Goal: Navigation & Orientation: Find specific page/section

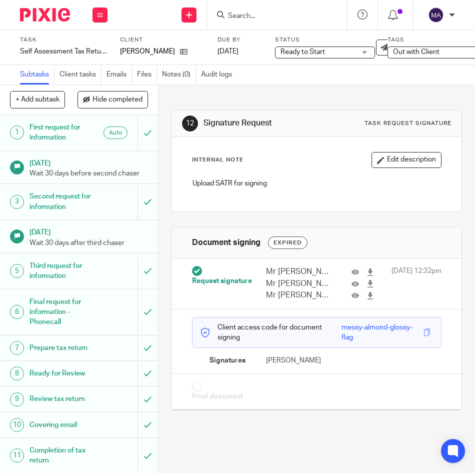
click at [281, 12] on input "Search" at bounding box center [272, 16] width 90 height 9
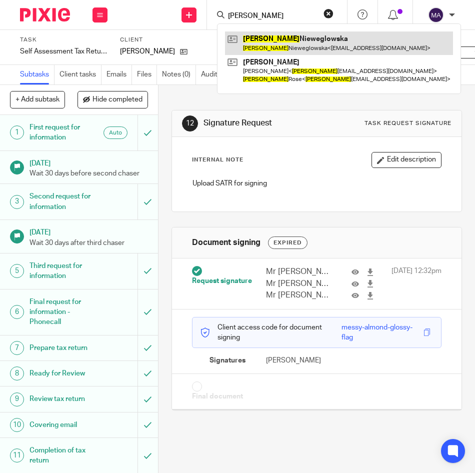
type input "paulina"
click at [298, 45] on link at bounding box center [339, 42] width 228 height 23
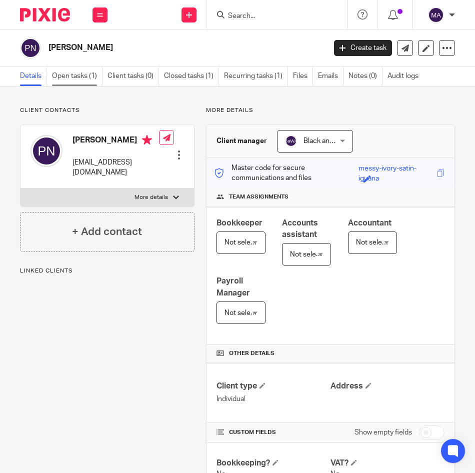
click at [86, 75] on link "Open tasks (1)" at bounding box center [77, 75] width 50 height 19
